Goal: Information Seeking & Learning: Learn about a topic

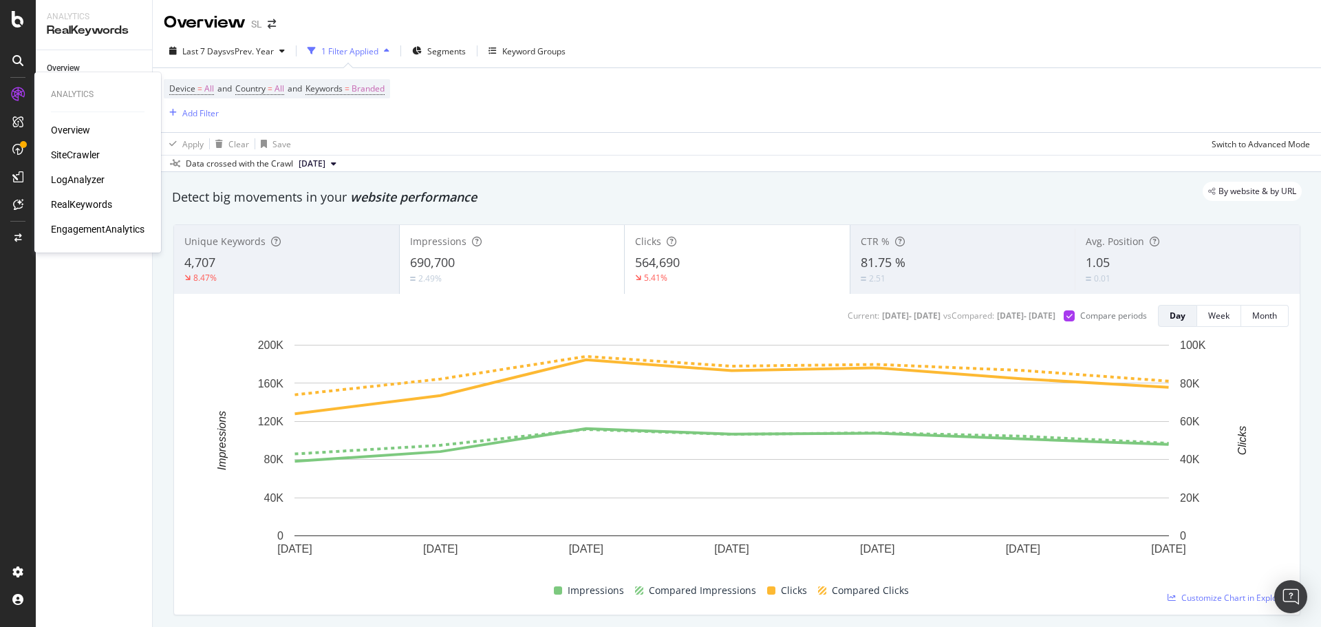
click at [81, 151] on div "SiteCrawler" at bounding box center [75, 155] width 49 height 14
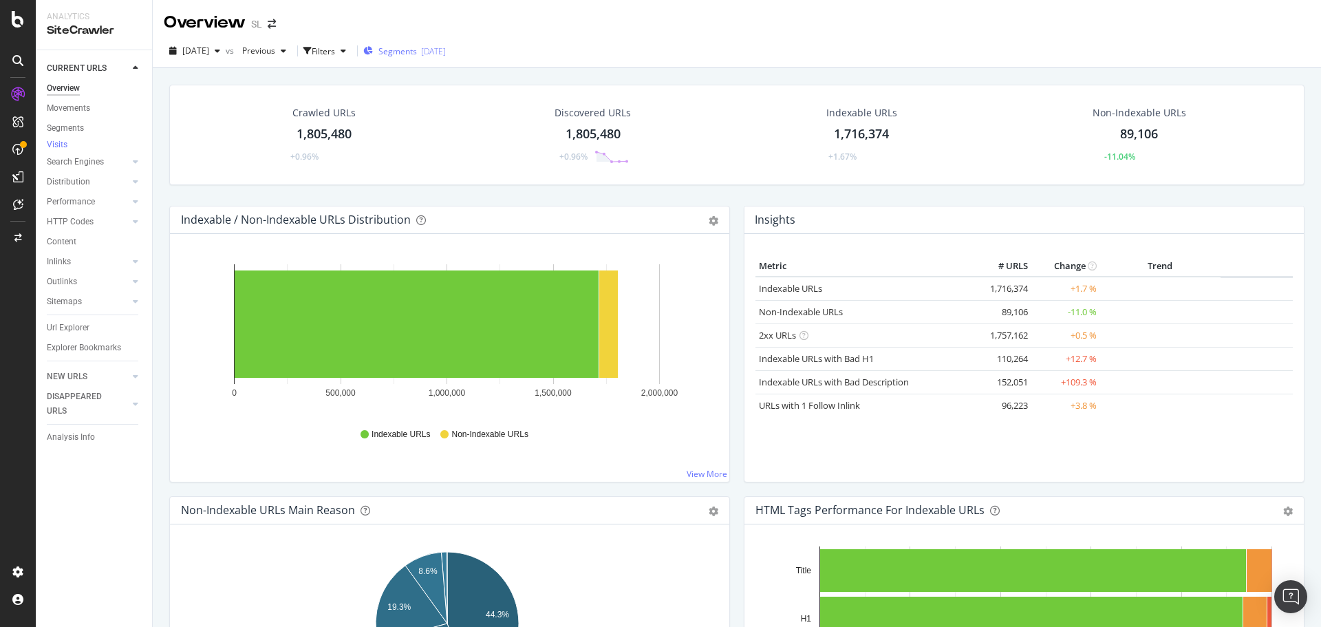
click at [417, 51] on span "Segments" at bounding box center [398, 51] width 39 height 12
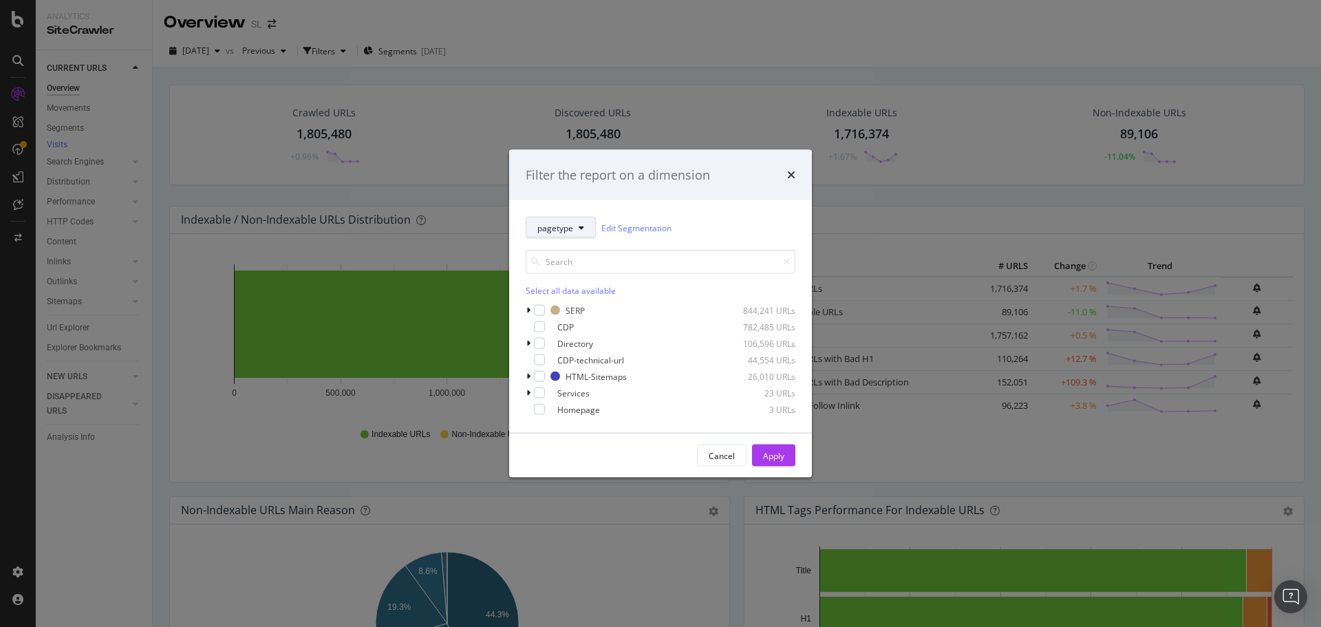
click at [561, 229] on span "pagetype" at bounding box center [555, 228] width 36 height 12
click at [791, 175] on icon "times" at bounding box center [791, 174] width 8 height 11
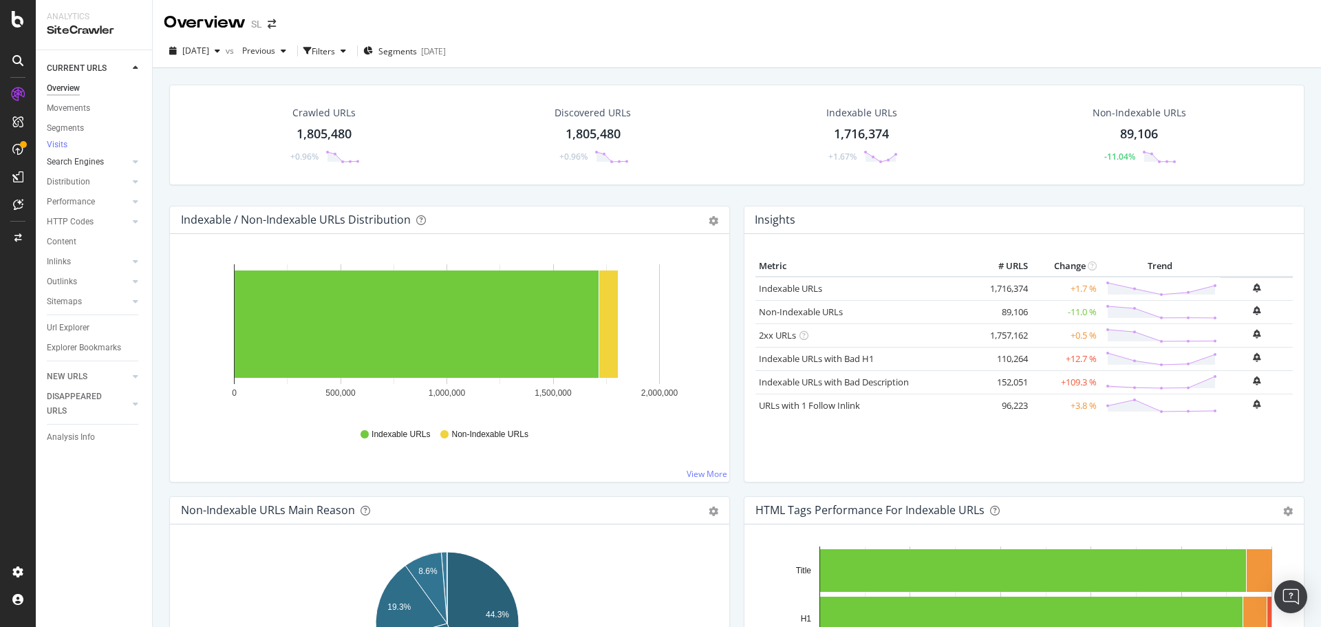
click at [127, 168] on div at bounding box center [122, 162] width 14 height 14
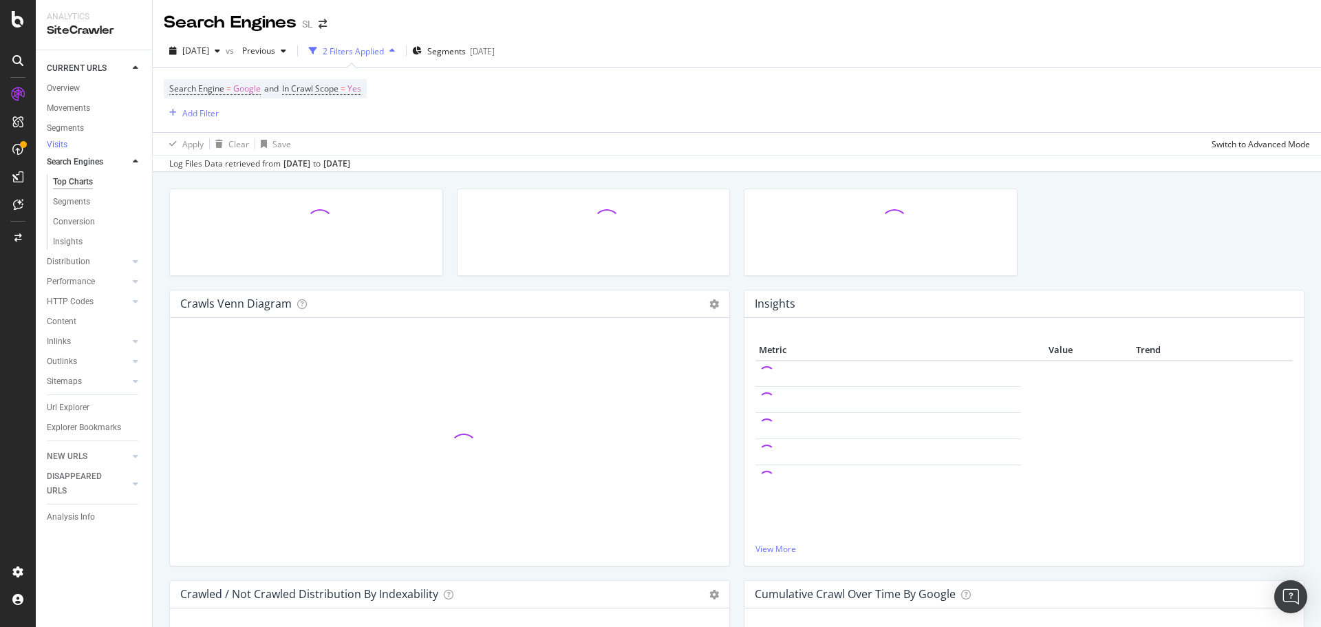
click at [328, 30] on div "Search Engines SL" at bounding box center [252, 22] width 177 height 23
click at [325, 26] on icon "arrow-right-arrow-left" at bounding box center [323, 24] width 8 height 10
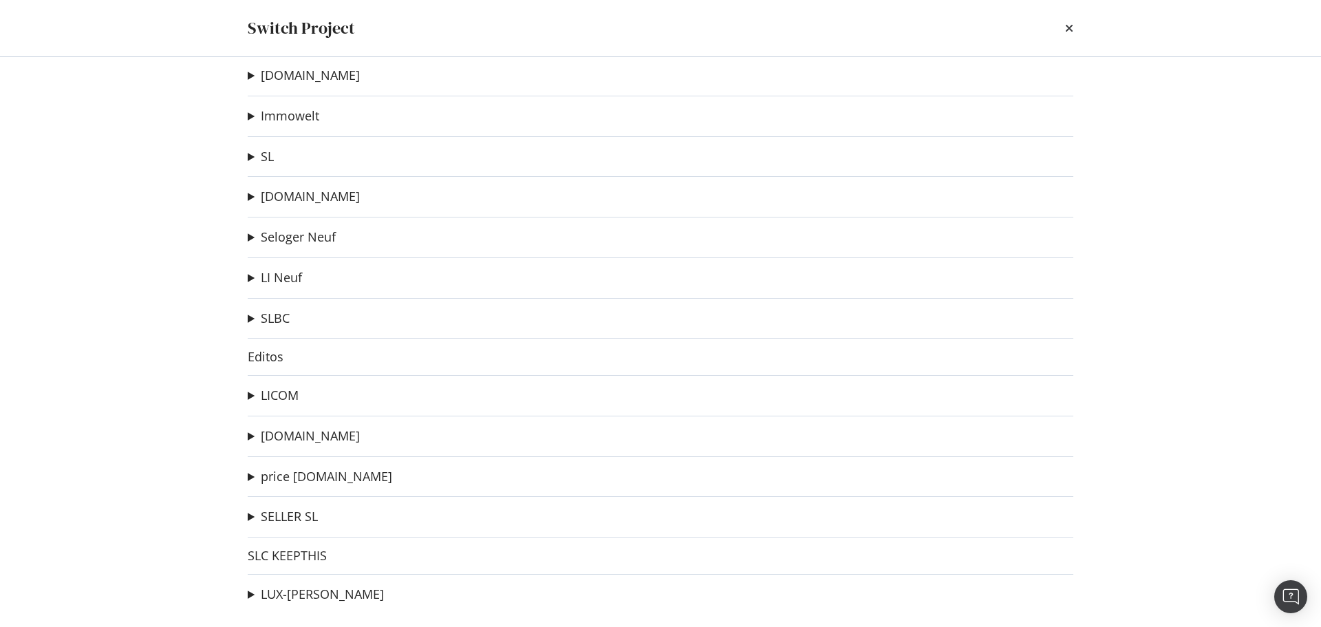
scroll to position [22, 0]
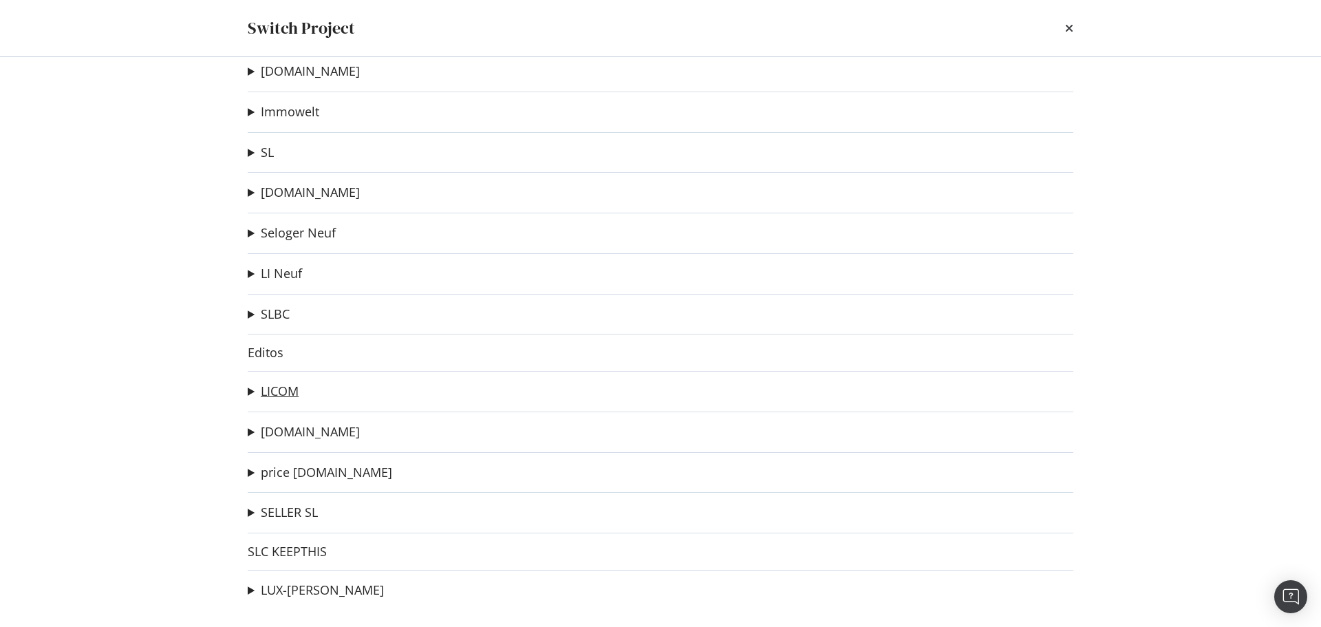
click at [286, 394] on link "LICOM" at bounding box center [280, 391] width 38 height 14
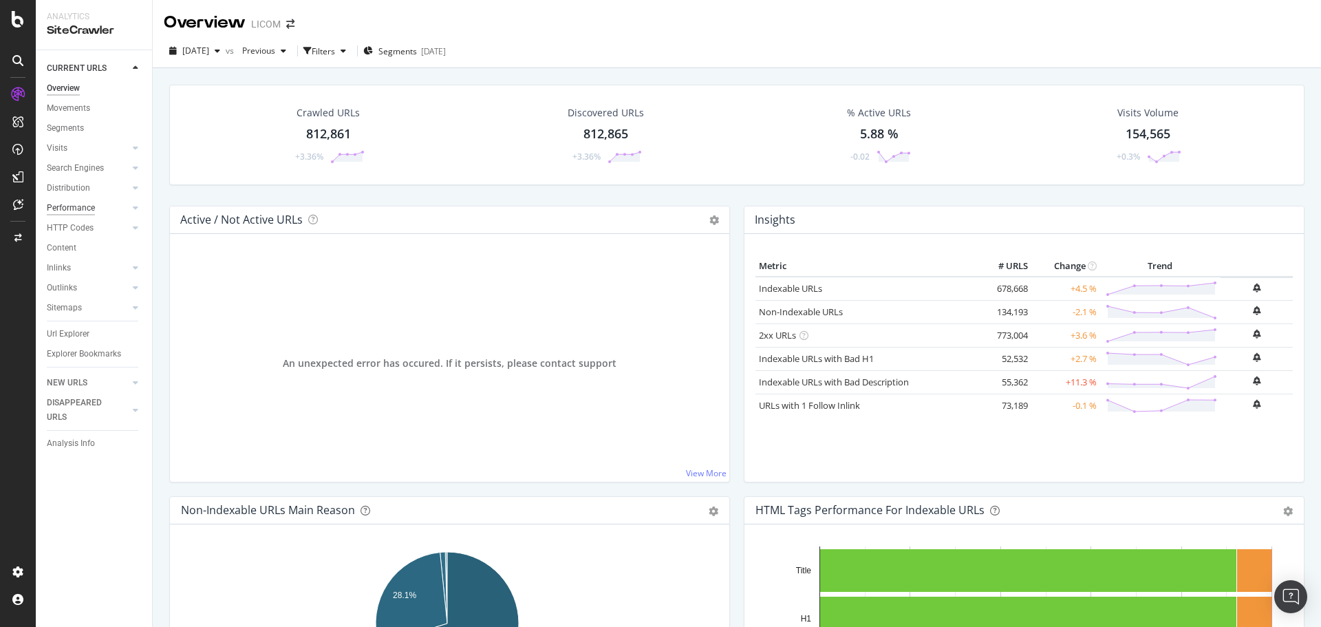
click at [76, 212] on div "Performance" at bounding box center [71, 208] width 48 height 14
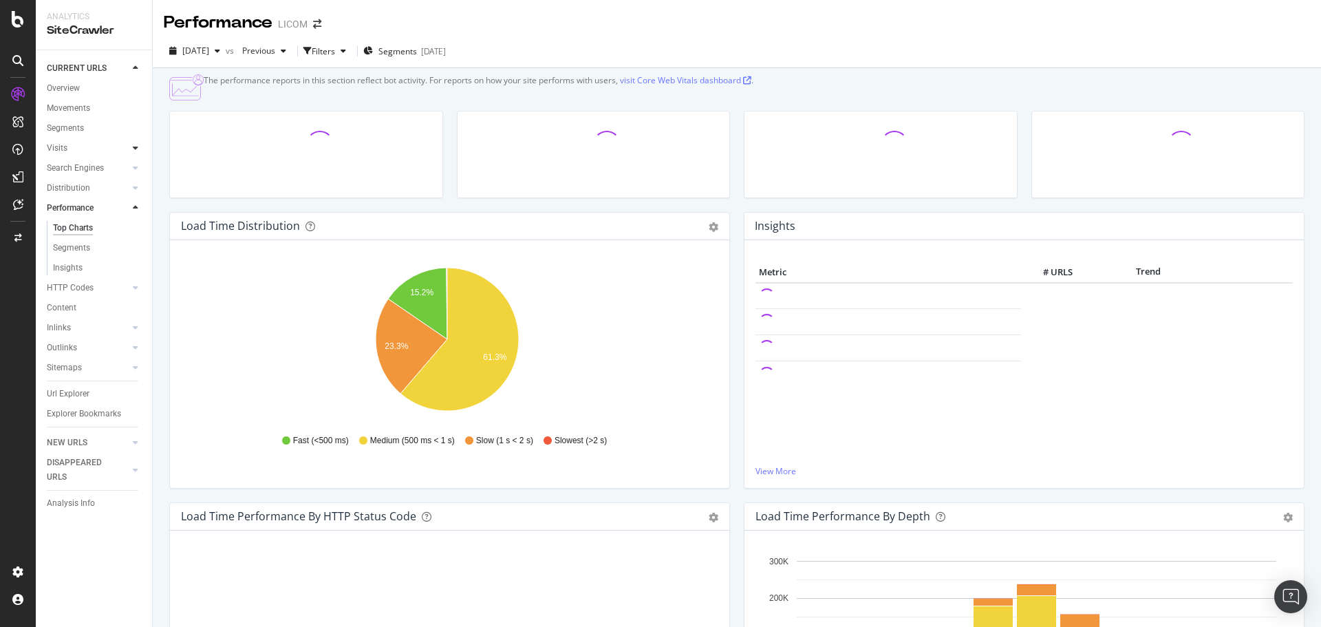
click at [131, 145] on div at bounding box center [136, 148] width 14 height 14
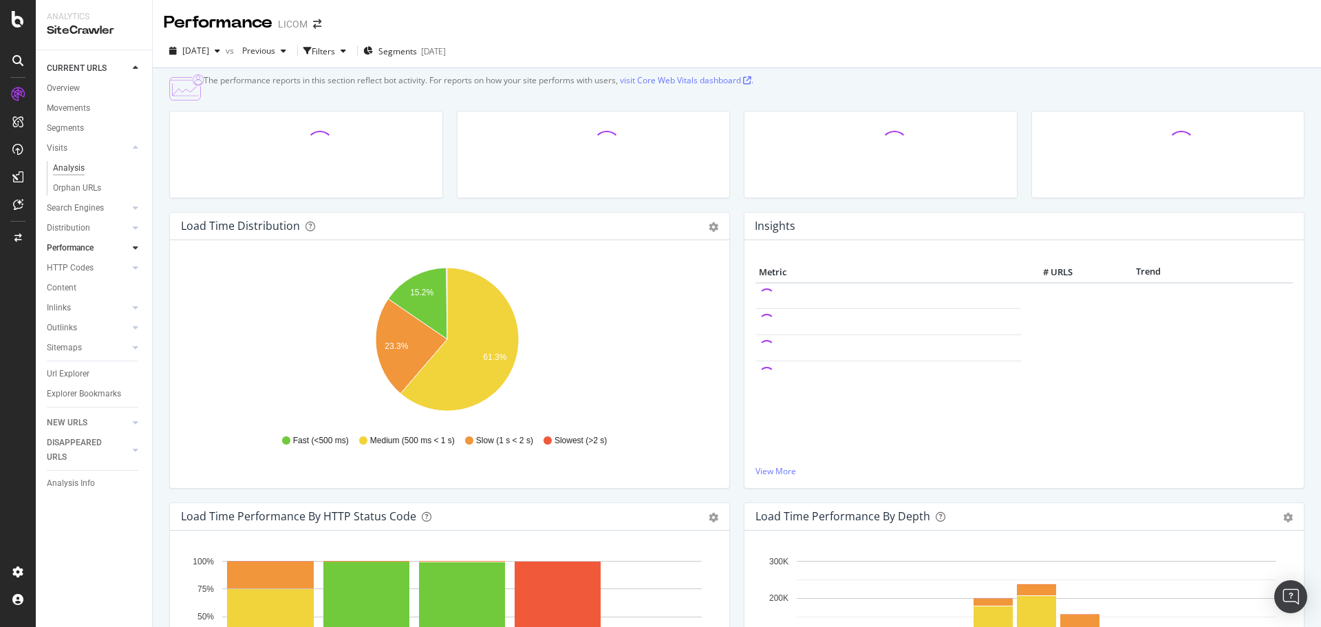
click at [72, 169] on div "Analysis" at bounding box center [69, 168] width 32 height 14
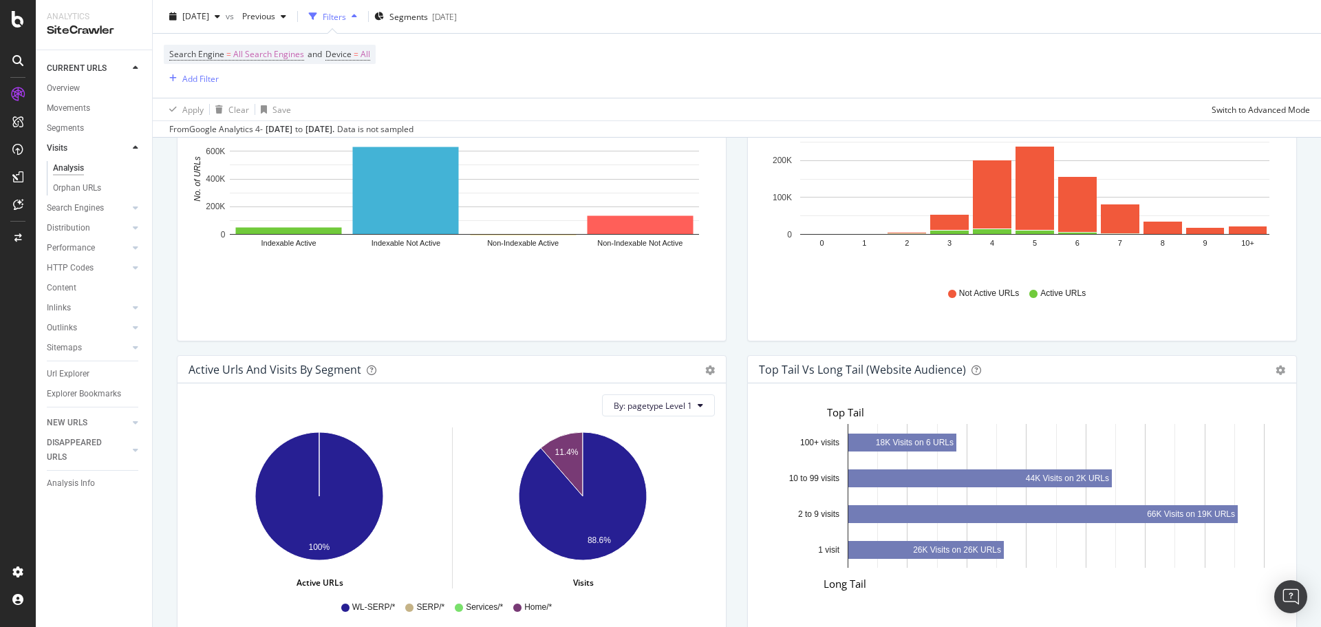
scroll to position [963, 0]
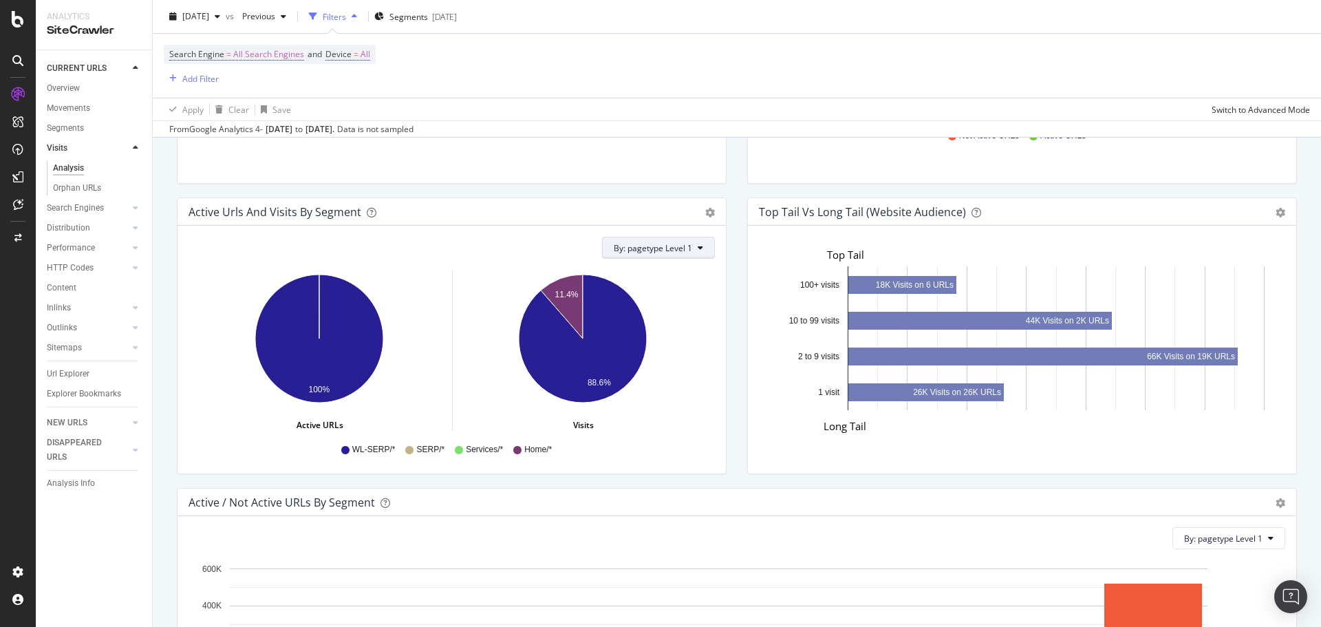
click at [665, 244] on span "By: pagetype Level 1" at bounding box center [653, 248] width 78 height 12
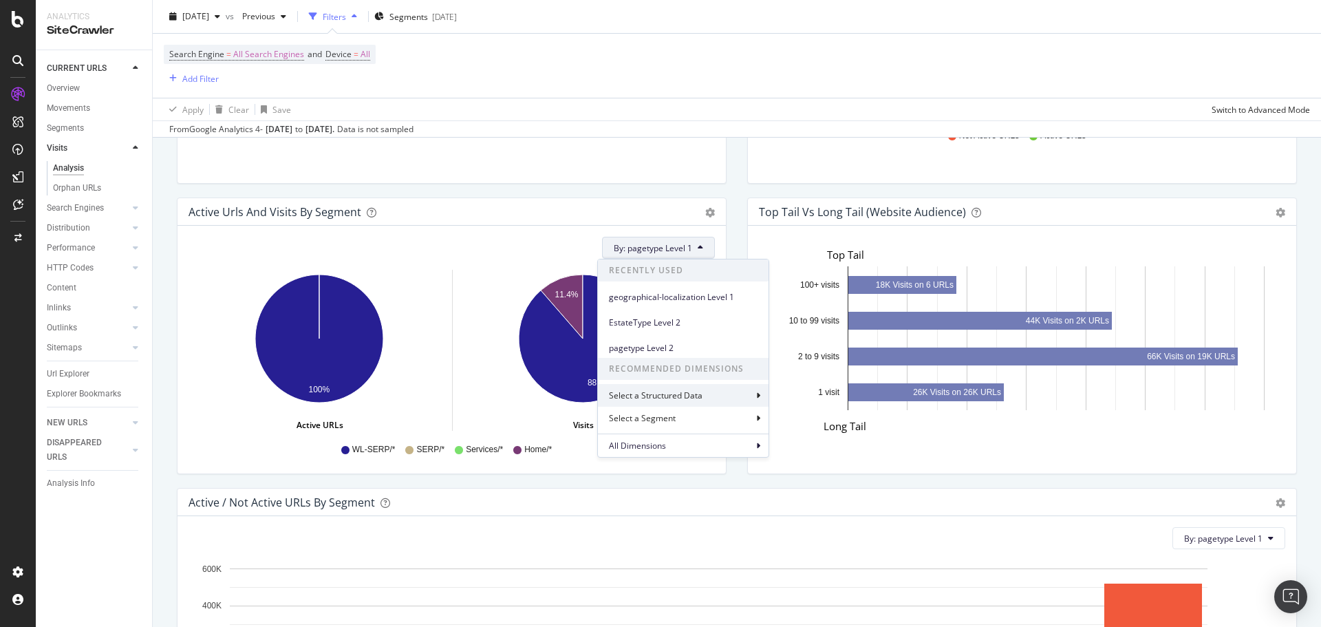
click at [698, 403] on div "Select a Structured Data" at bounding box center [683, 395] width 171 height 23
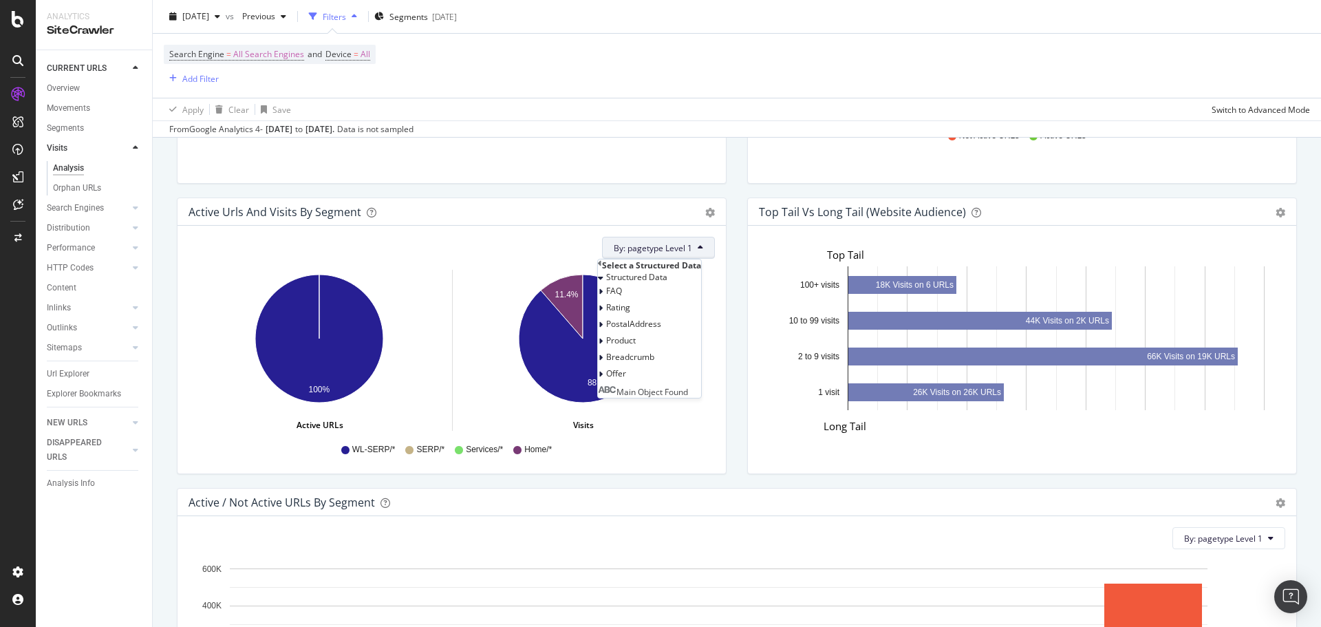
click at [602, 271] on icon at bounding box center [600, 265] width 4 height 12
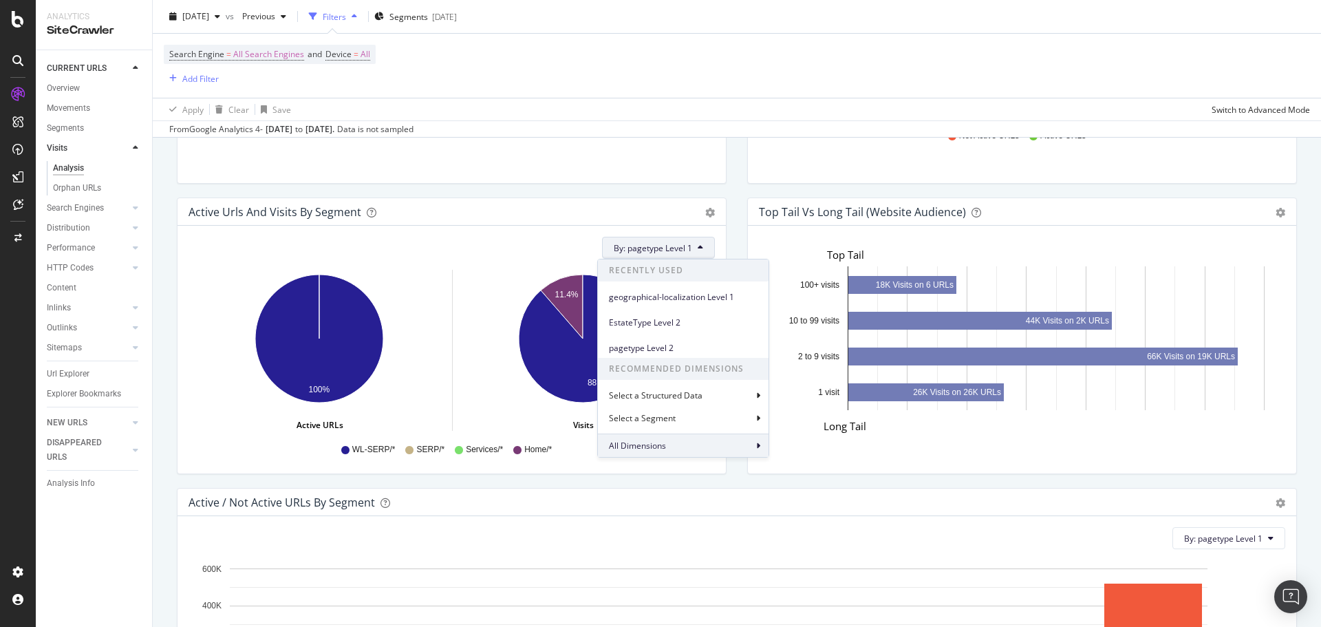
click at [663, 449] on span "All Dimensions" at bounding box center [637, 446] width 57 height 12
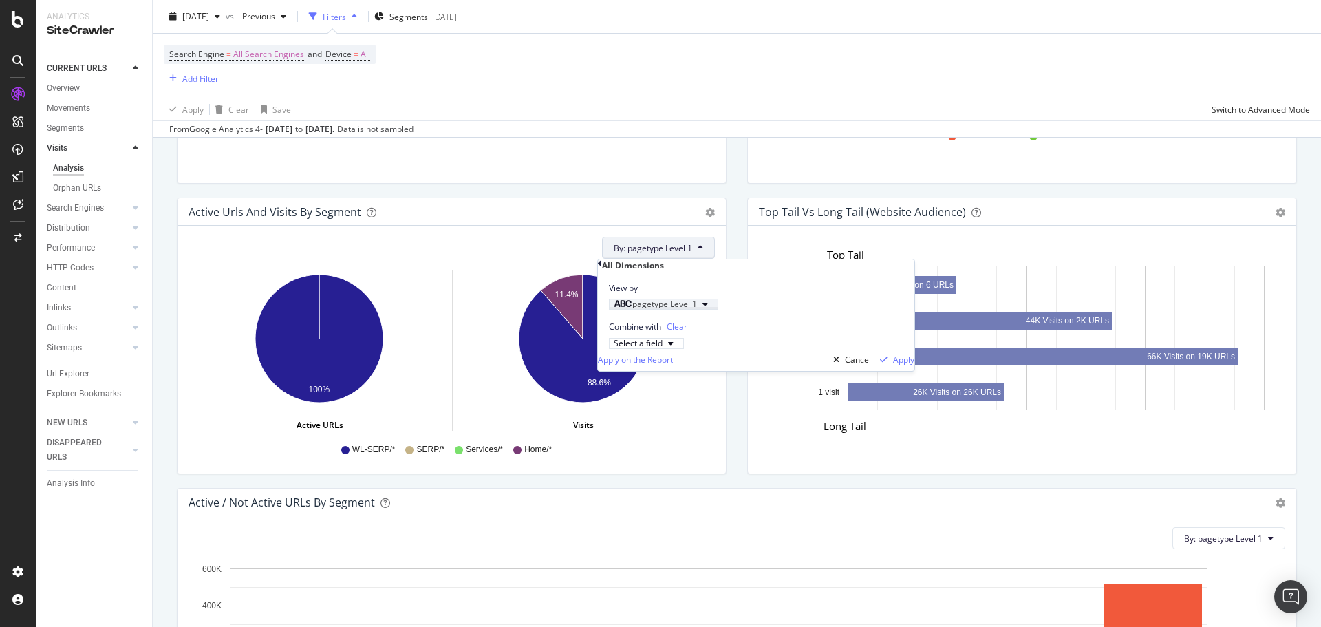
click at [660, 310] on span "pagetype Level 1" at bounding box center [664, 304] width 65 height 12
click at [619, 345] on icon at bounding box center [617, 344] width 4 height 8
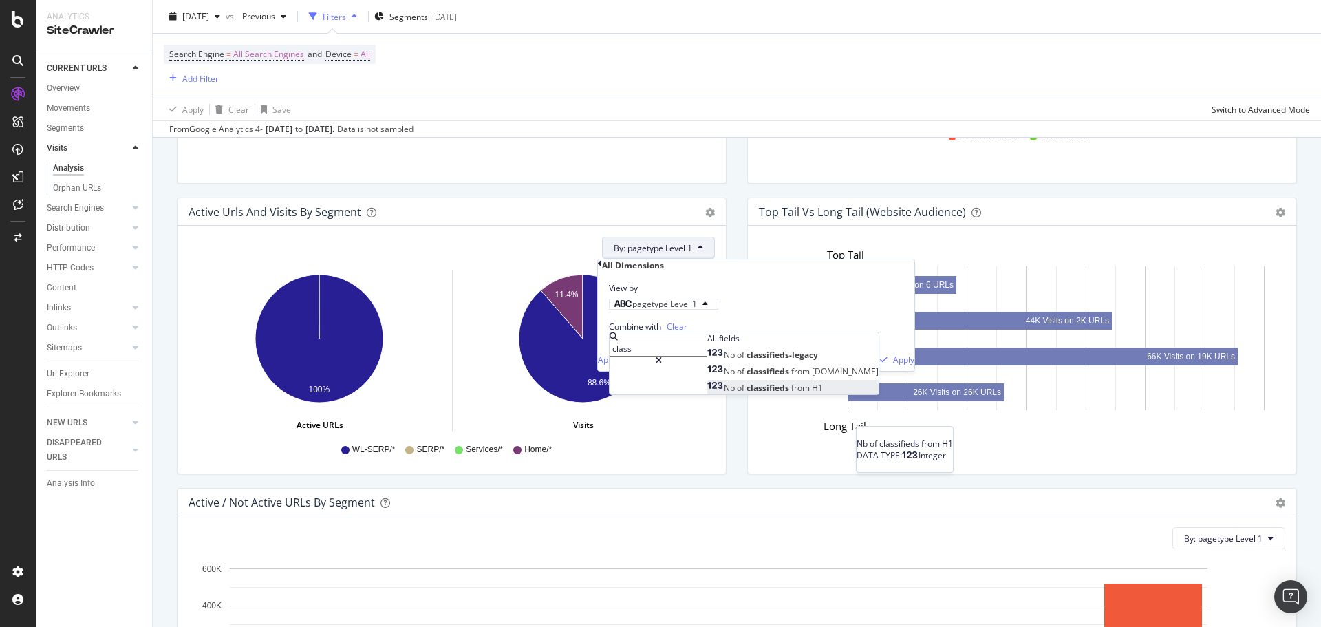
type input "class"
click at [747, 394] on span "classifieds" at bounding box center [769, 388] width 45 height 12
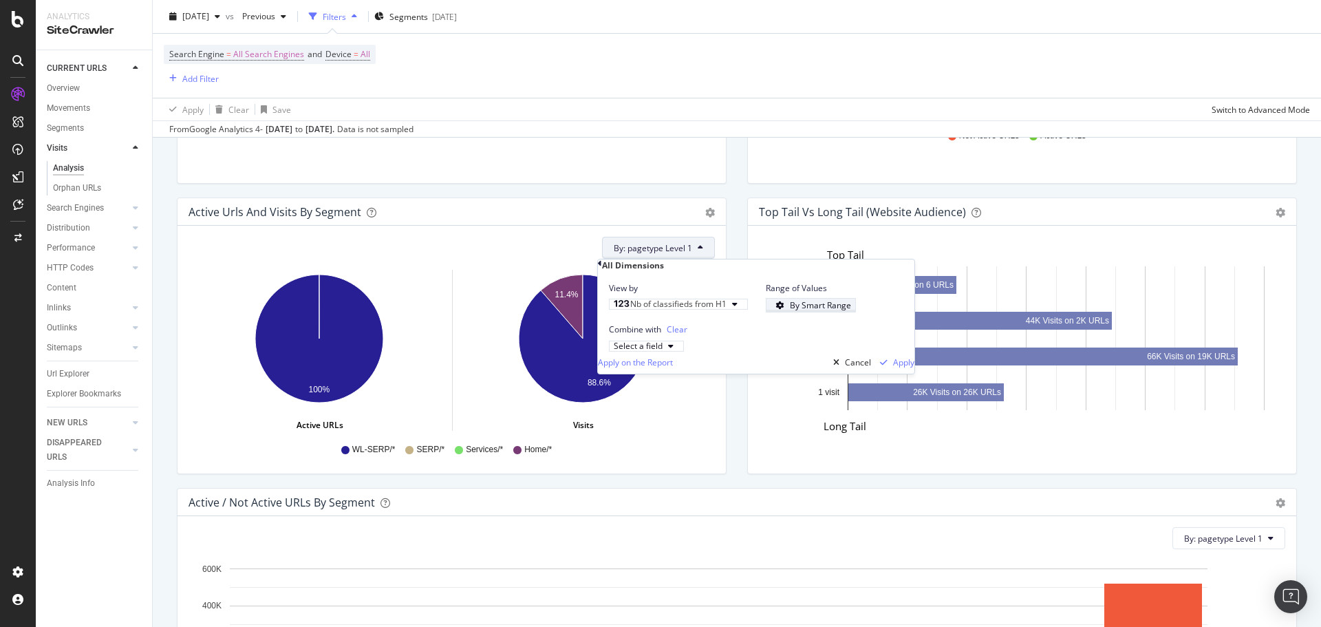
click at [808, 311] on div "By Smart Range" at bounding box center [820, 305] width 61 height 12
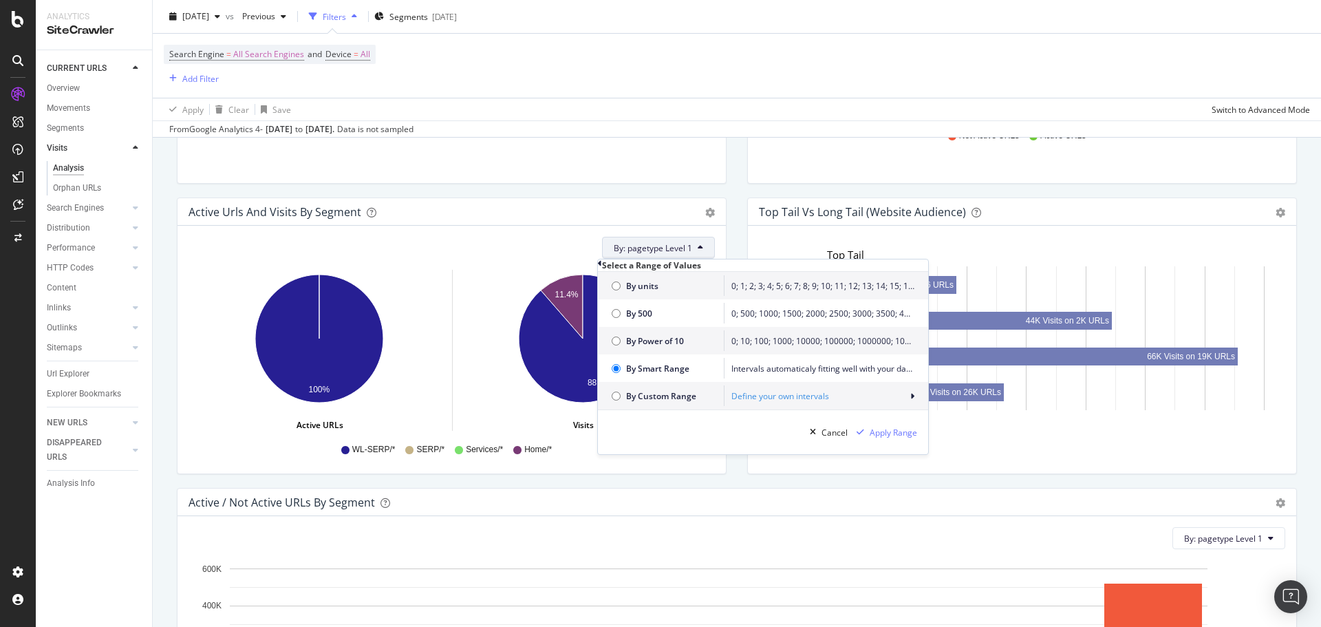
click at [647, 292] on span "By units" at bounding box center [671, 286] width 91 height 12
radio input "true"
radio input "false"
click at [904, 438] on div "Apply Range" at bounding box center [893, 433] width 47 height 12
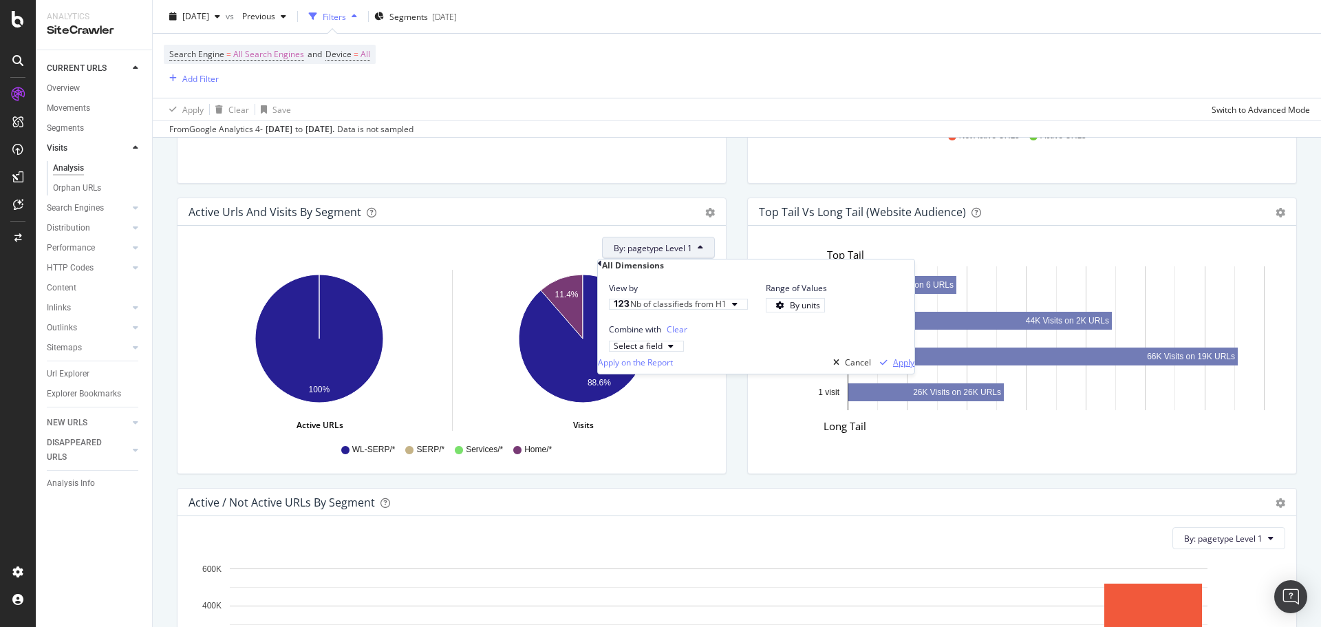
click at [893, 368] on div "Apply" at bounding box center [903, 362] width 21 height 12
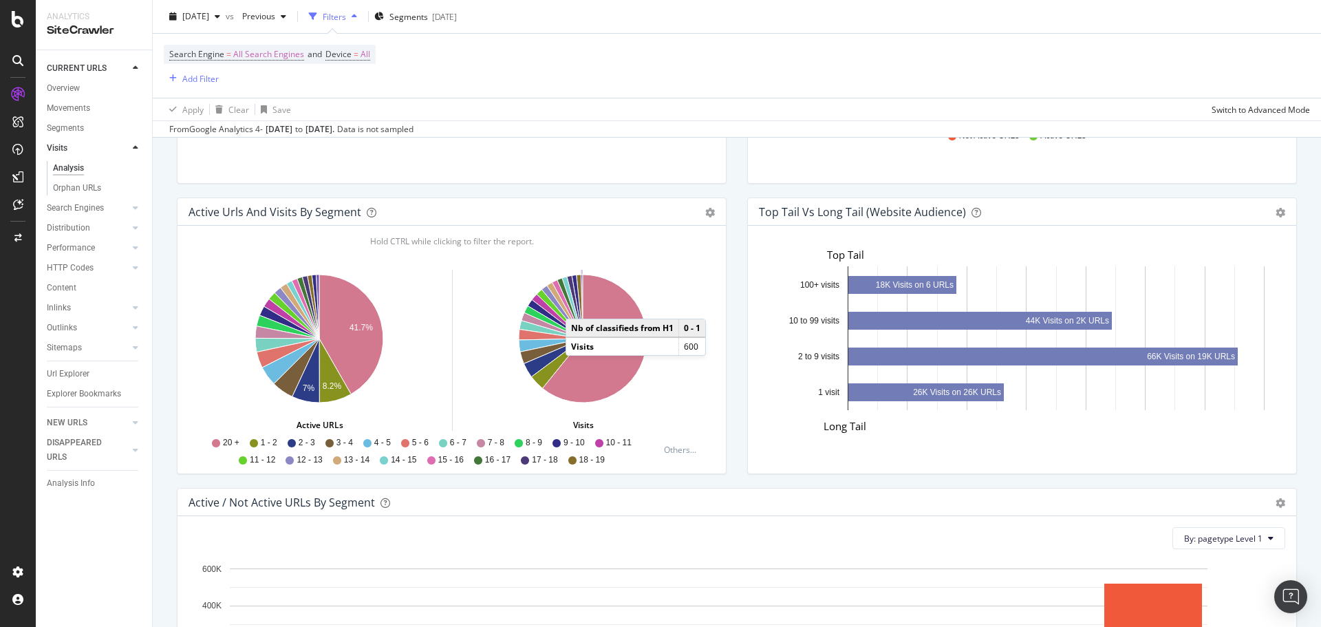
click at [581, 305] on icon "A chart." at bounding box center [582, 307] width 2 height 64
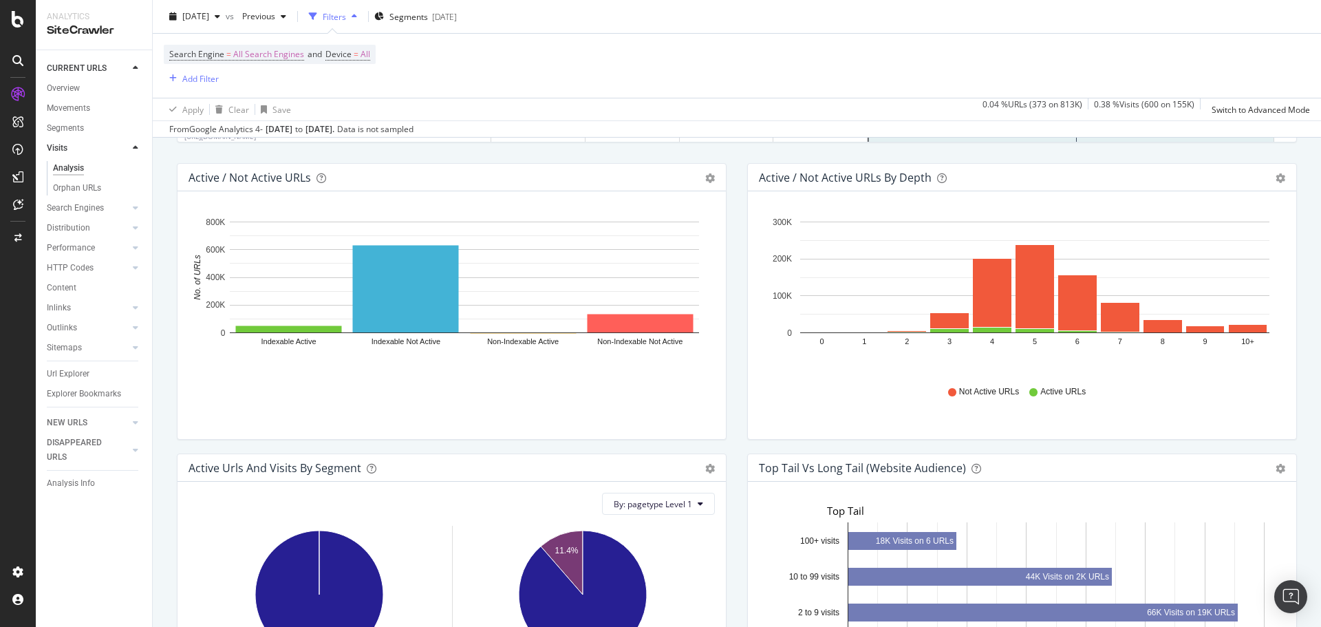
scroll to position [963, 0]
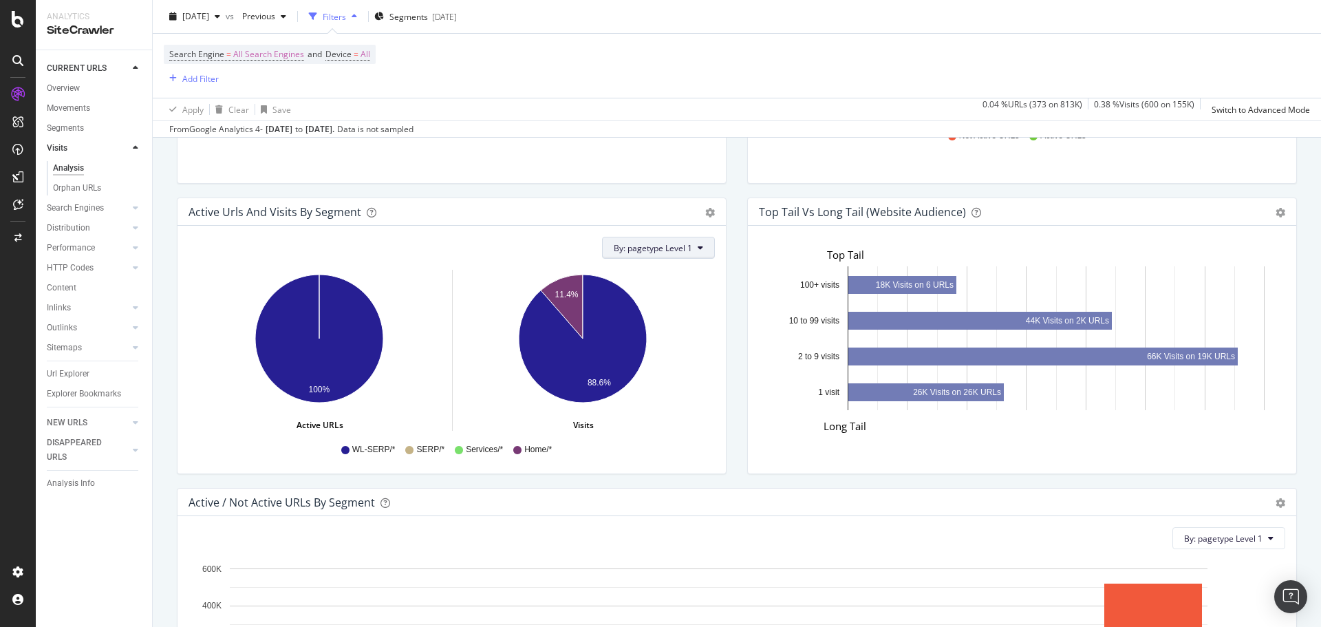
click at [659, 240] on button "By: pagetype Level 1" at bounding box center [658, 248] width 113 height 22
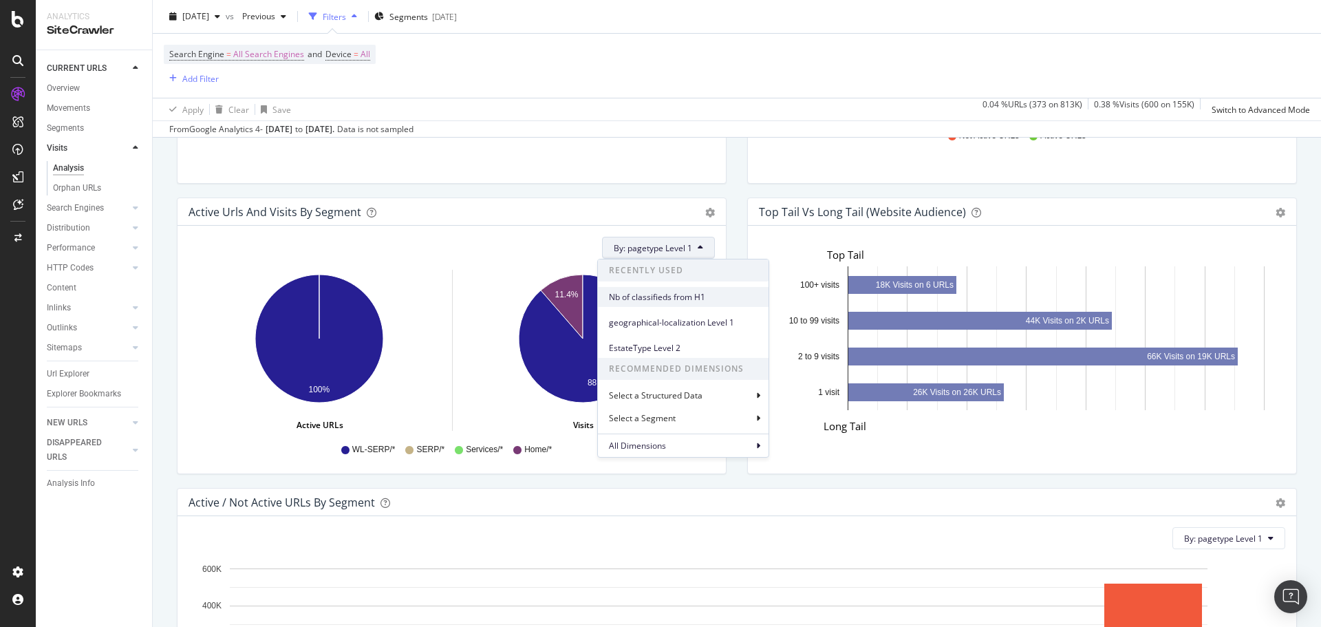
click at [679, 299] on span "Nb of classifieds from H1" at bounding box center [683, 297] width 149 height 12
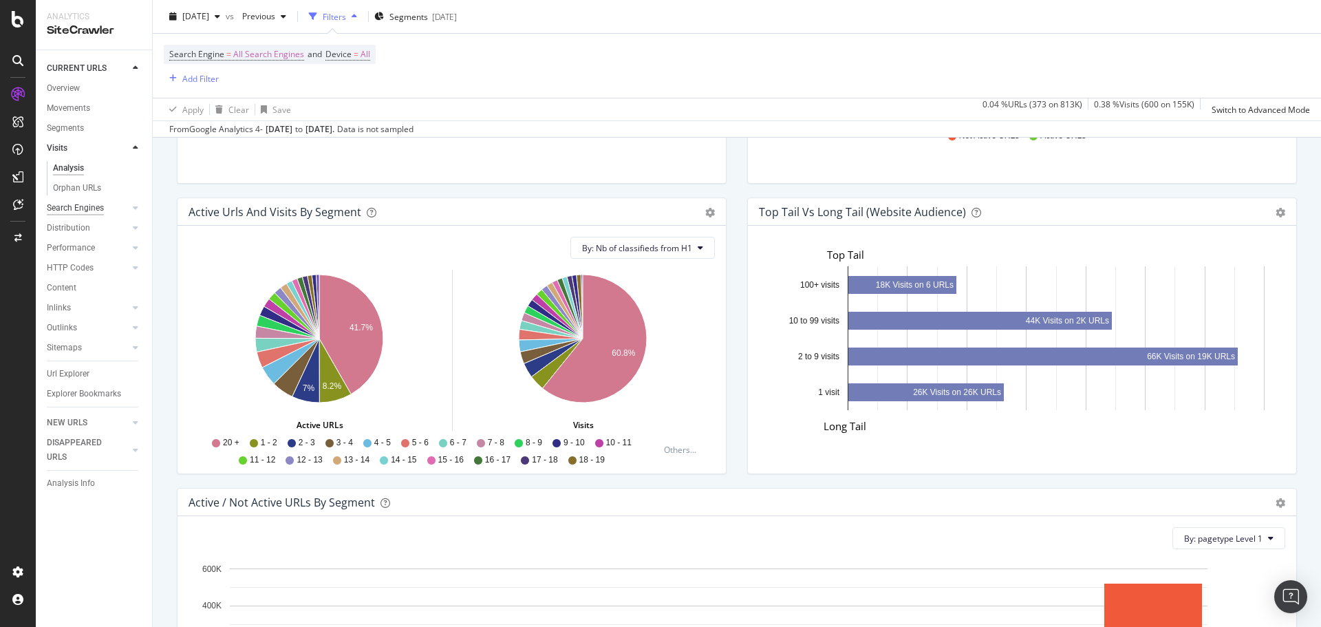
click at [92, 210] on div "Search Engines" at bounding box center [75, 208] width 57 height 14
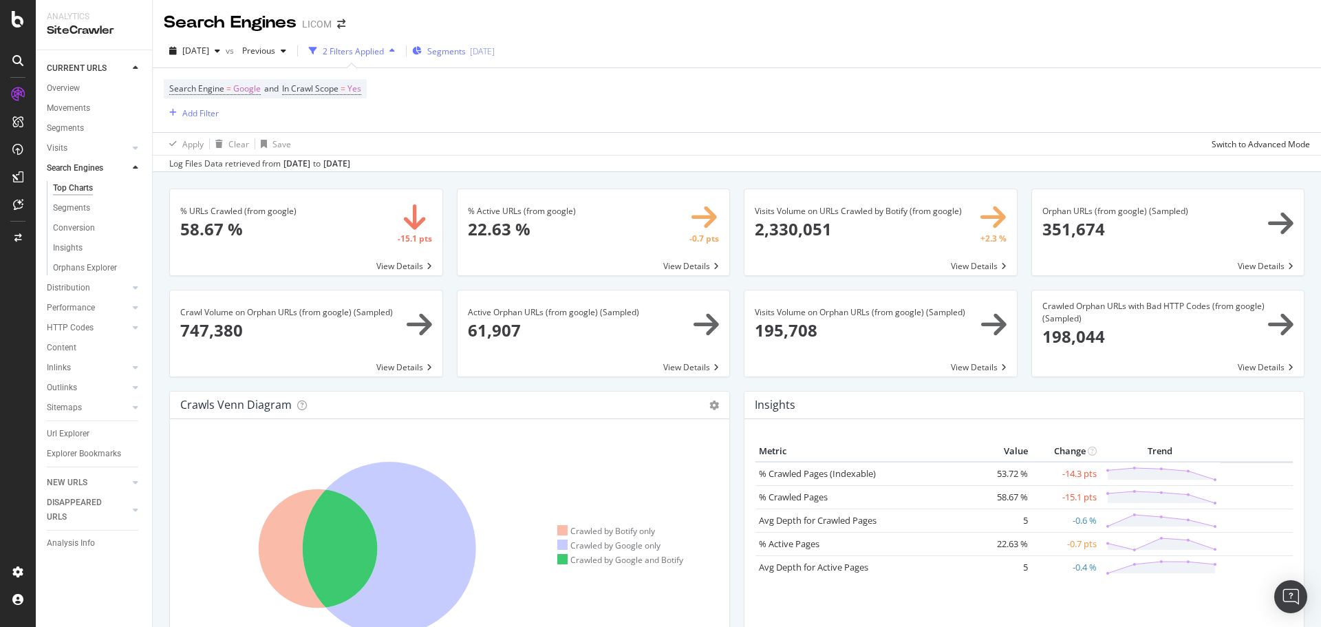
click at [495, 45] on div "[DATE]" at bounding box center [482, 51] width 25 height 12
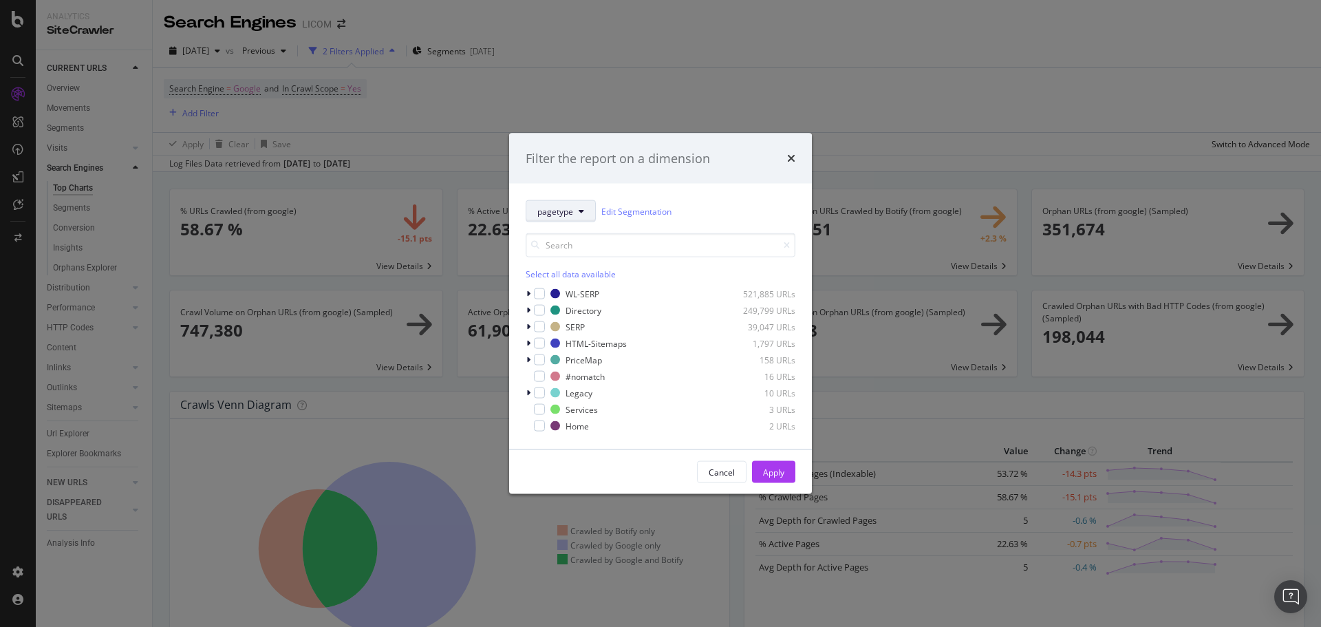
click at [566, 205] on span "pagetype" at bounding box center [555, 211] width 36 height 12
click at [789, 156] on icon "times" at bounding box center [791, 158] width 8 height 11
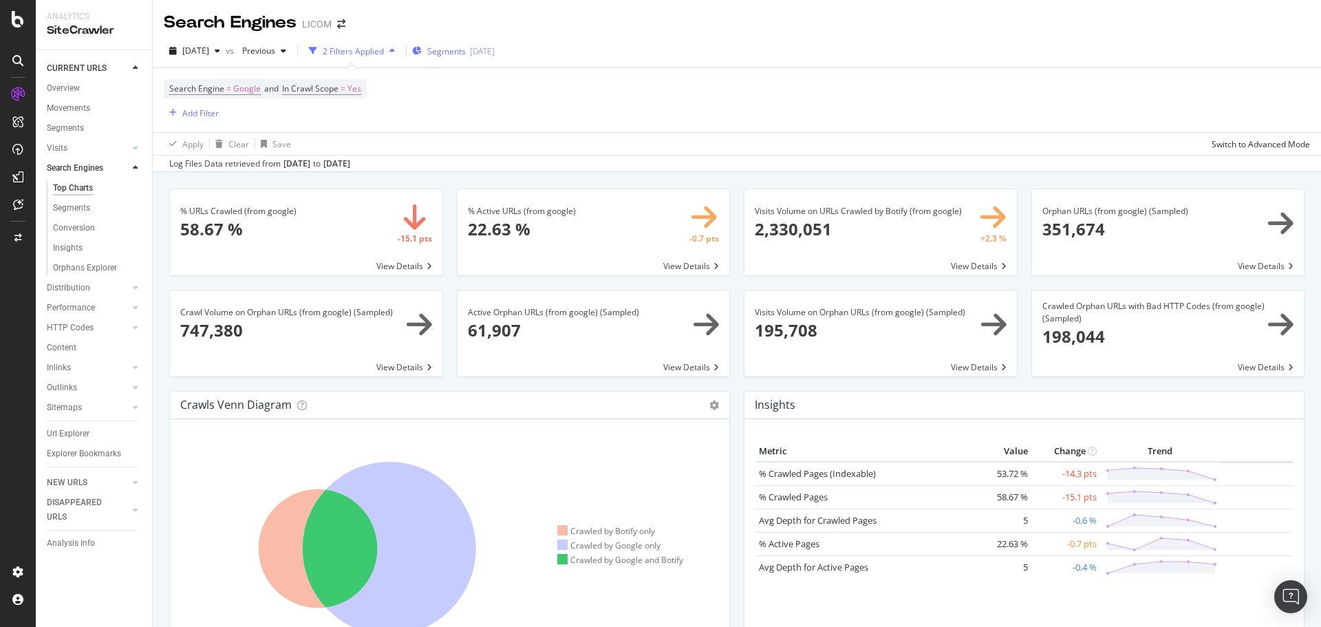
click at [495, 53] on div "[DATE]" at bounding box center [482, 51] width 25 height 12
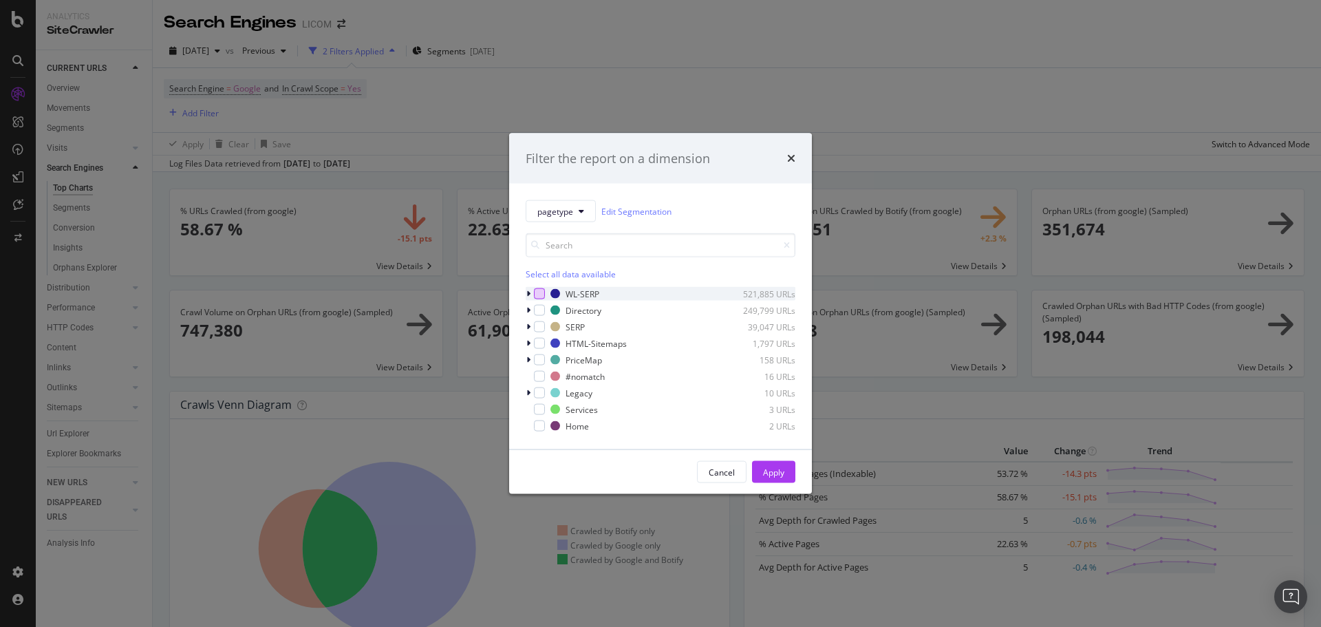
click at [538, 296] on div "modal" at bounding box center [539, 293] width 11 height 11
click at [769, 473] on div "Apply" at bounding box center [773, 472] width 21 height 12
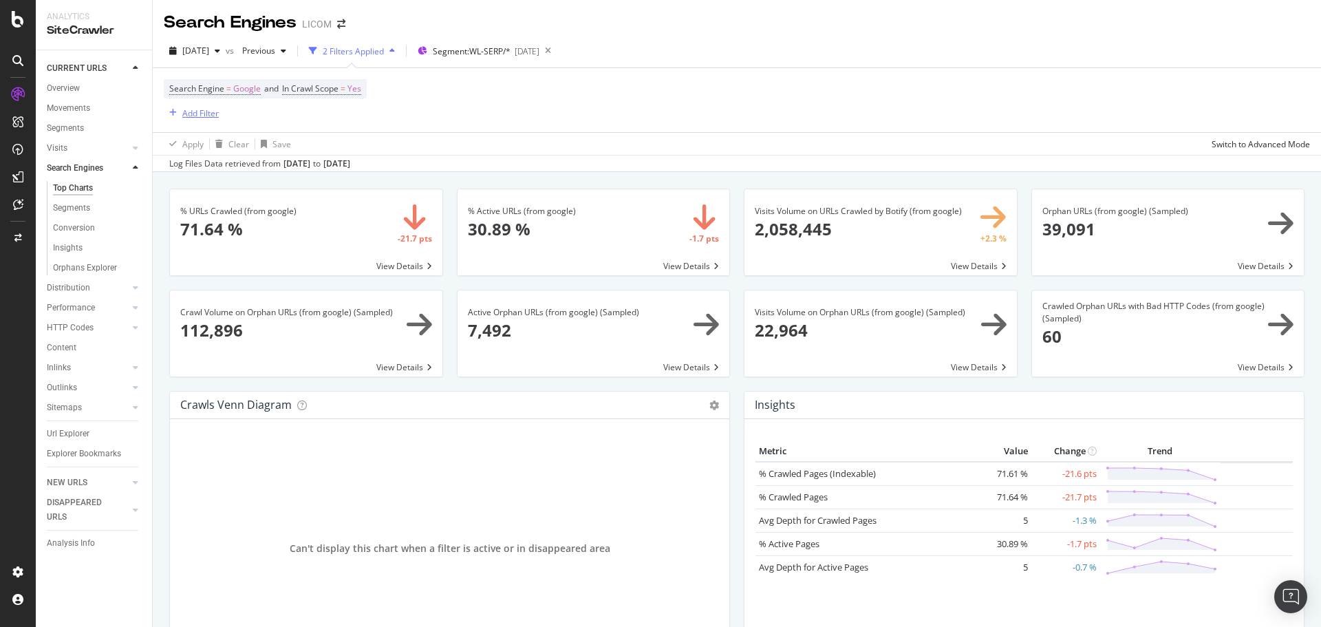
click at [204, 118] on div "Add Filter" at bounding box center [200, 113] width 36 height 12
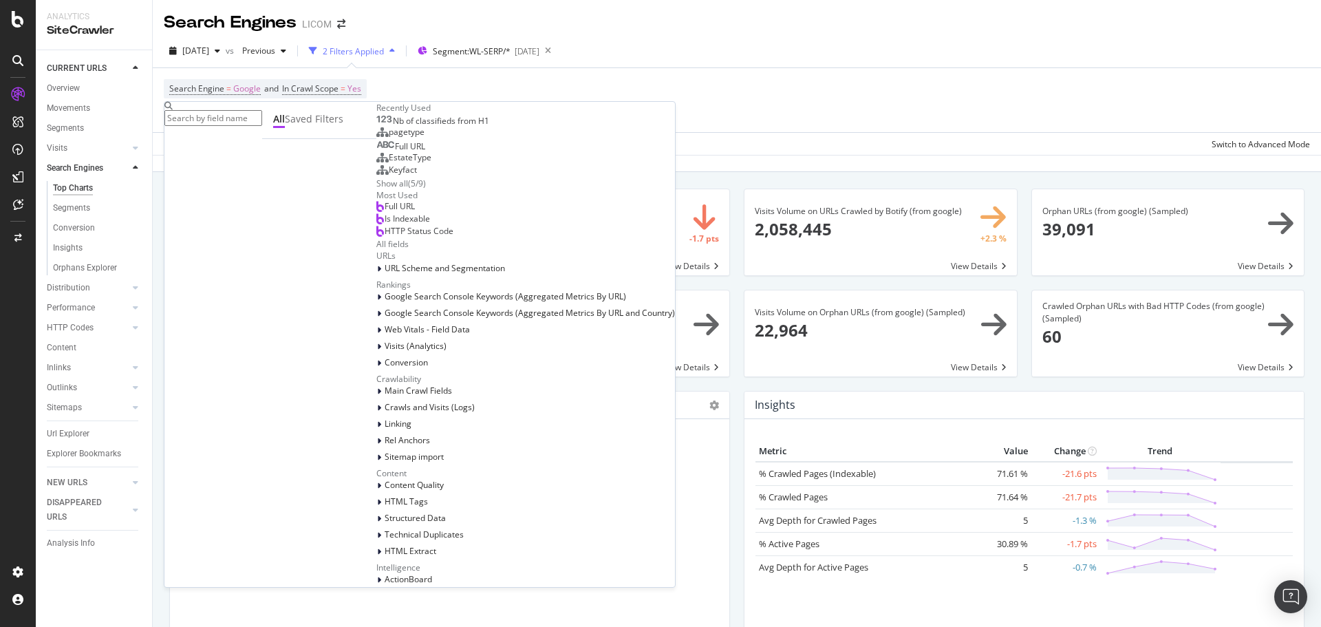
click at [262, 116] on input "text" at bounding box center [213, 118] width 98 height 16
click at [376, 127] on div "Nb of classifieds from H1" at bounding box center [432, 121] width 113 height 11
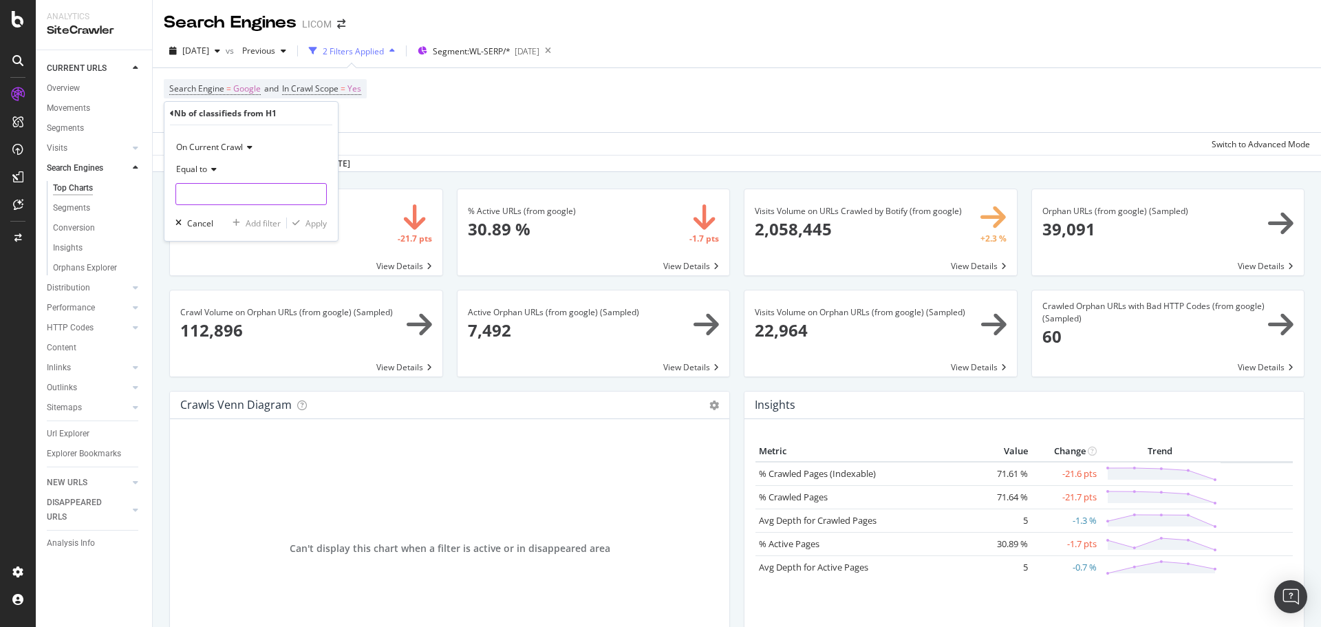
click at [257, 196] on input "number" at bounding box center [250, 194] width 151 height 22
click at [209, 169] on icon at bounding box center [212, 169] width 10 height 8
click at [230, 233] on div "Less than" at bounding box center [252, 233] width 147 height 18
click at [228, 196] on input "number" at bounding box center [250, 194] width 151 height 22
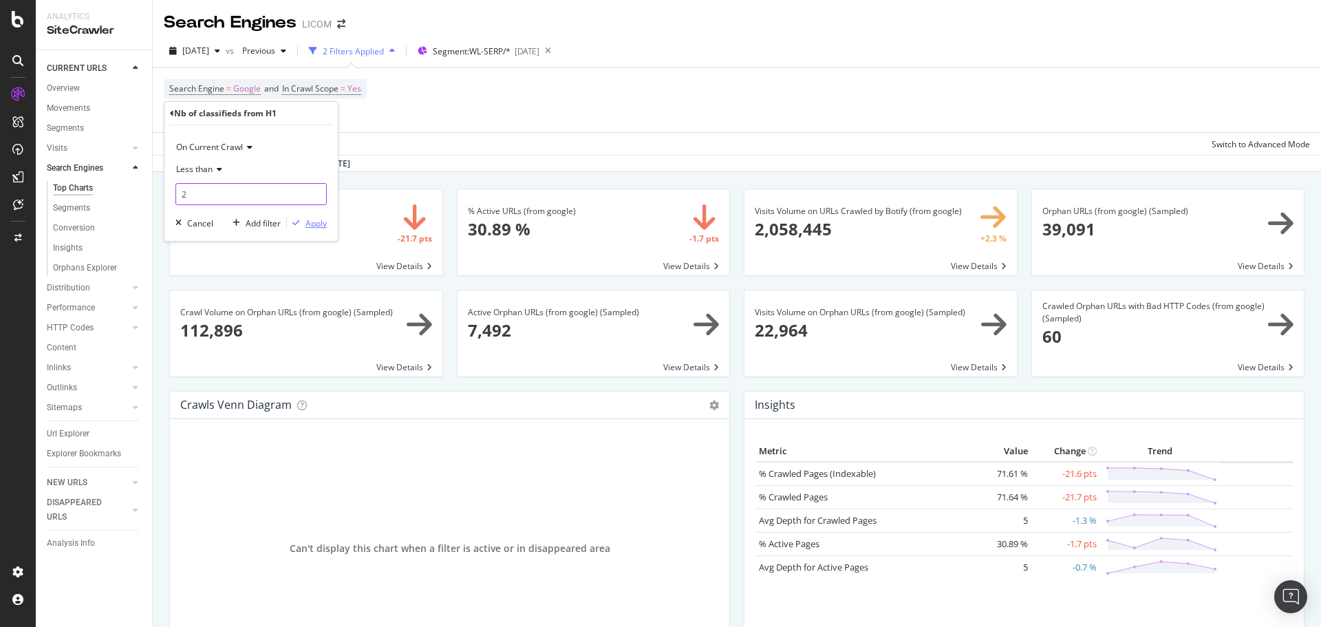
type input "2"
click at [317, 223] on div "Apply" at bounding box center [316, 223] width 21 height 12
